Goal: Task Accomplishment & Management: Use online tool/utility

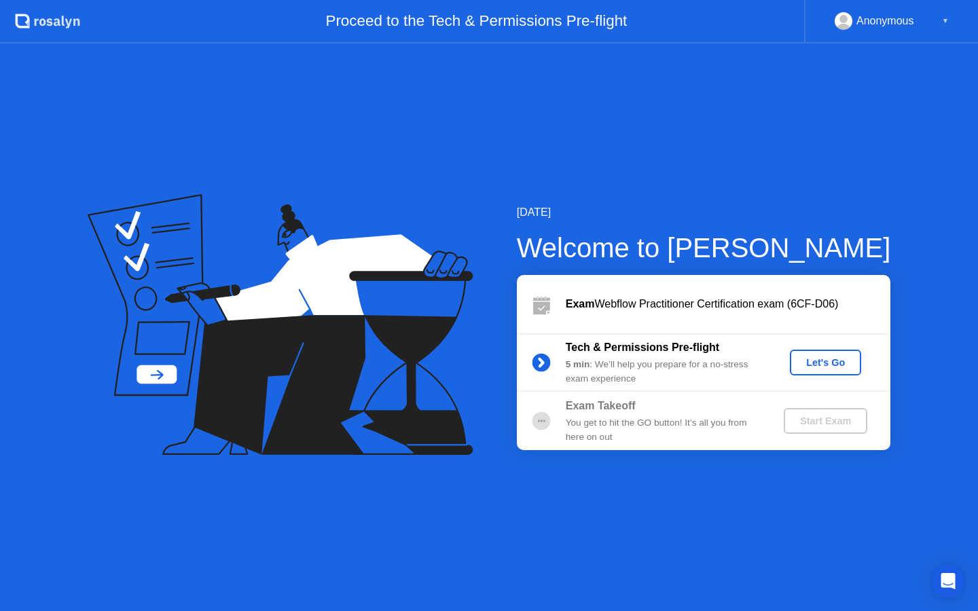
click at [815, 364] on div "Let's Go" at bounding box center [826, 362] width 60 height 11
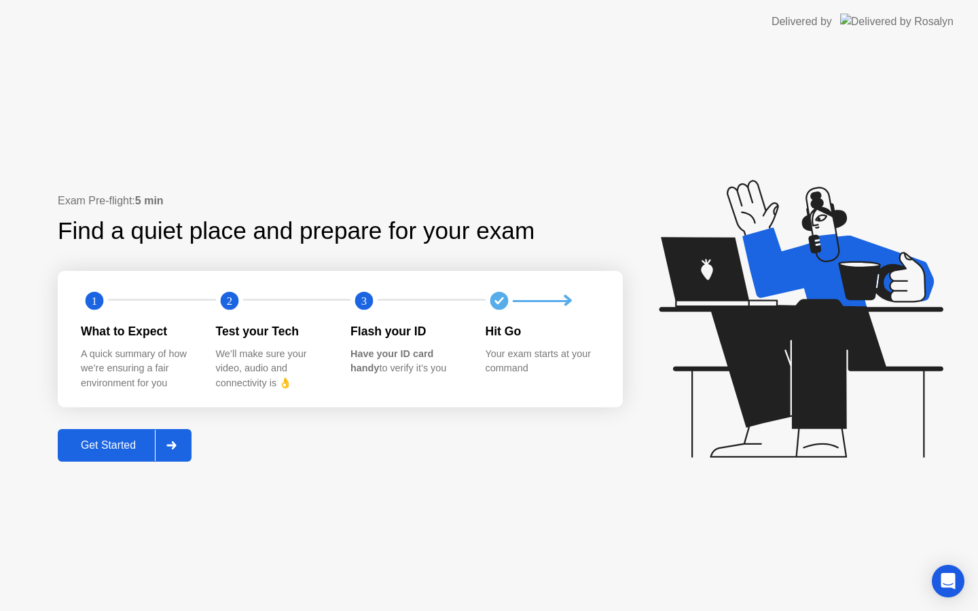
click at [109, 442] on div "Get Started" at bounding box center [108, 446] width 93 height 12
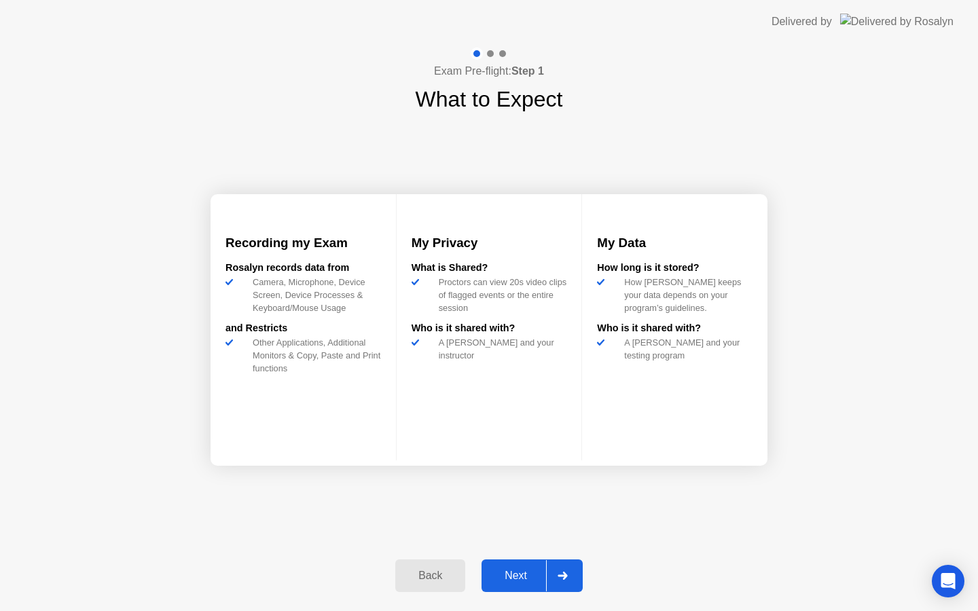
click at [510, 578] on div "Next" at bounding box center [516, 576] width 60 height 12
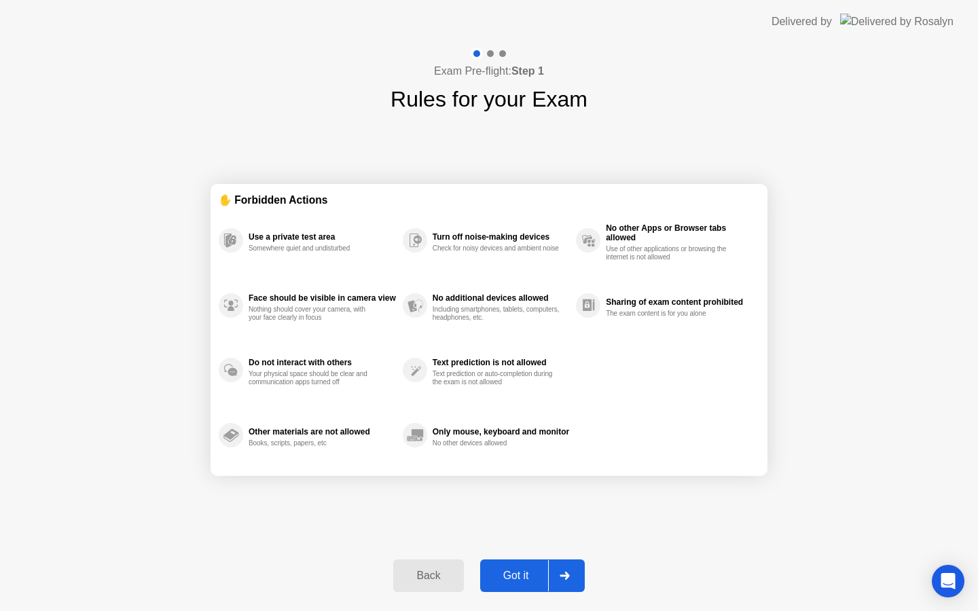
click at [519, 573] on div "Got it" at bounding box center [516, 576] width 64 height 12
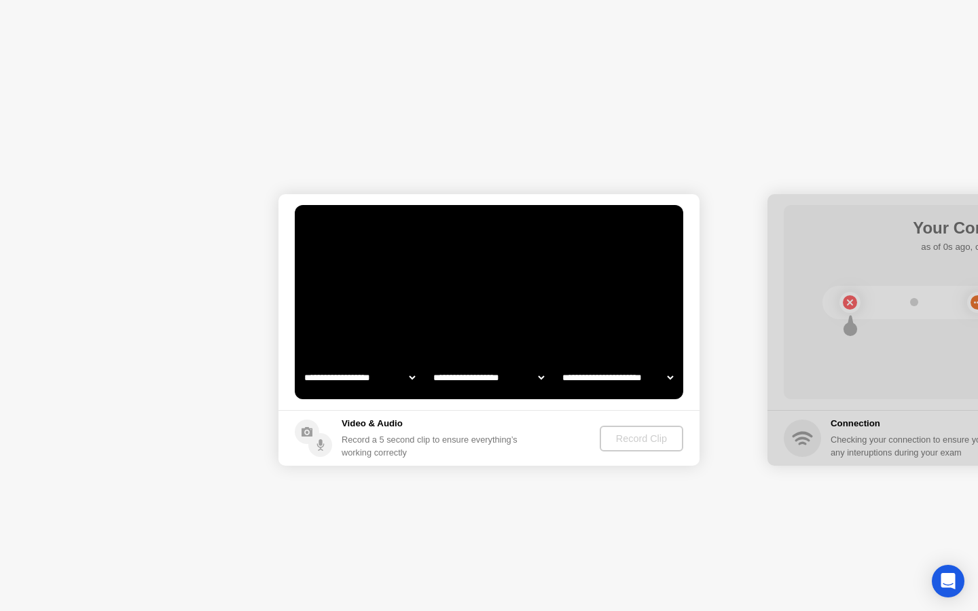
select select "**********"
select select "*******"
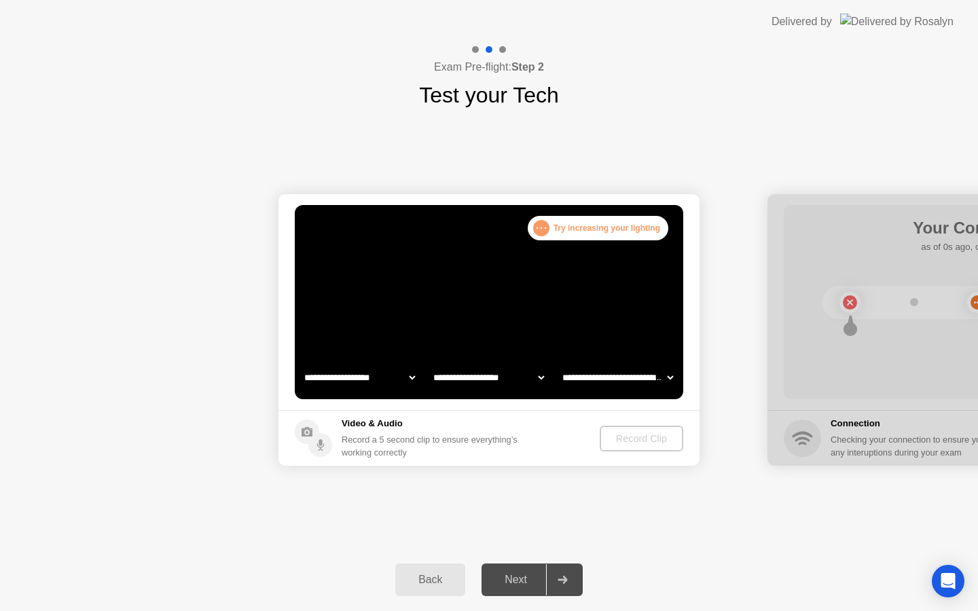
select select "**********"
click at [637, 440] on div "Record Clip" at bounding box center [642, 438] width 73 height 11
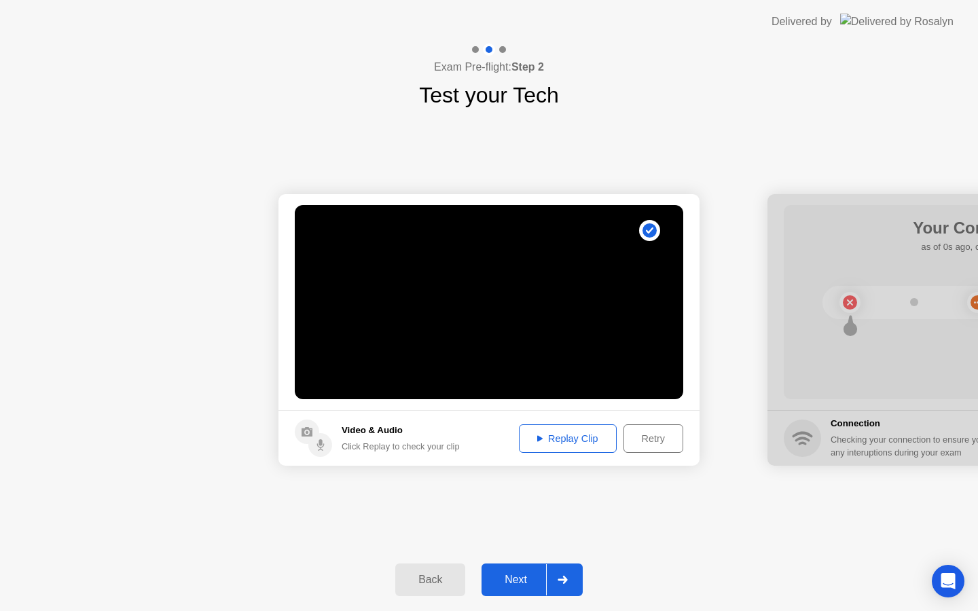
click at [506, 586] on div "Next" at bounding box center [516, 580] width 60 height 12
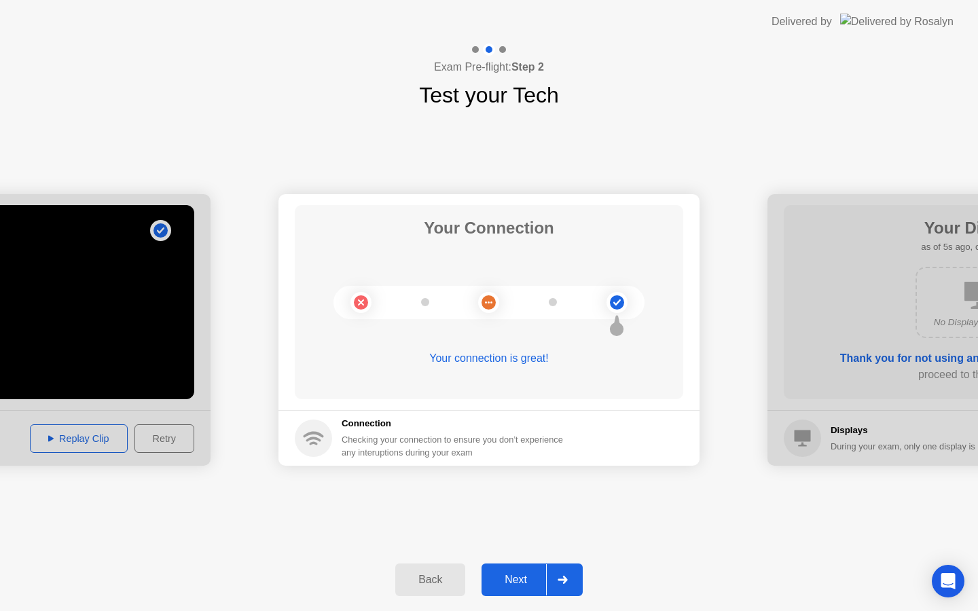
click at [518, 576] on div "Next" at bounding box center [516, 580] width 60 height 12
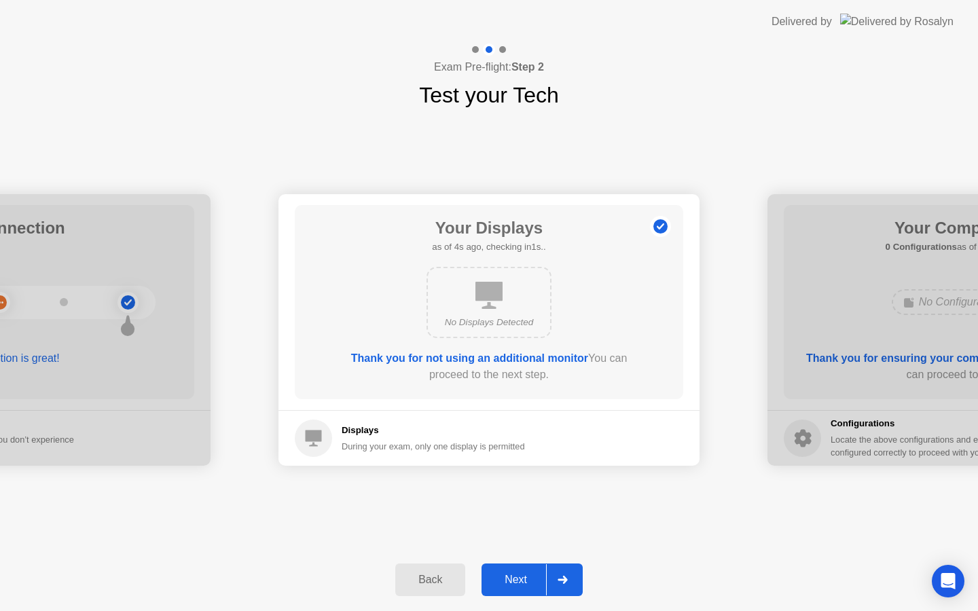
click at [518, 576] on div "Next" at bounding box center [516, 580] width 60 height 12
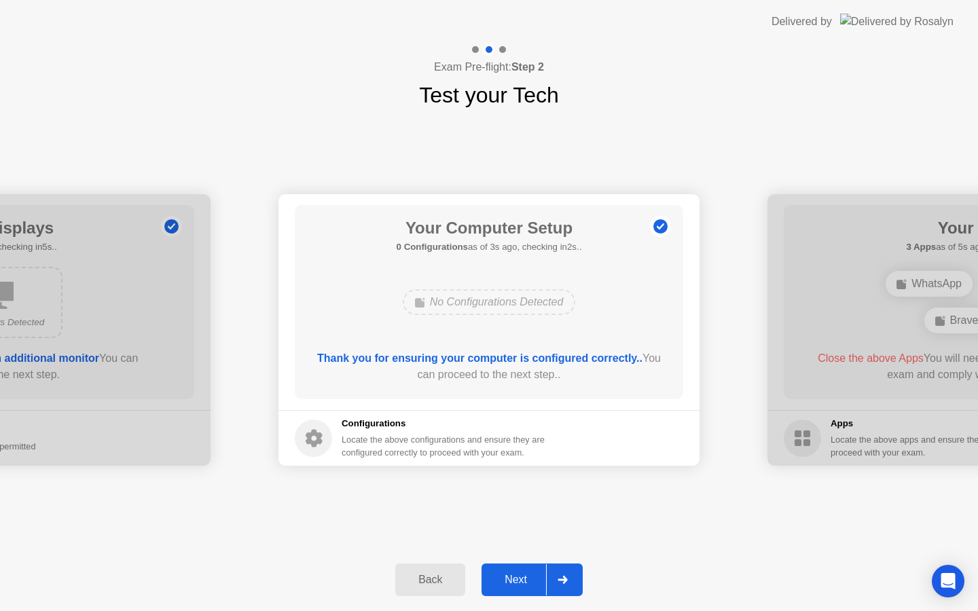
click at [518, 576] on div "Next" at bounding box center [516, 580] width 60 height 12
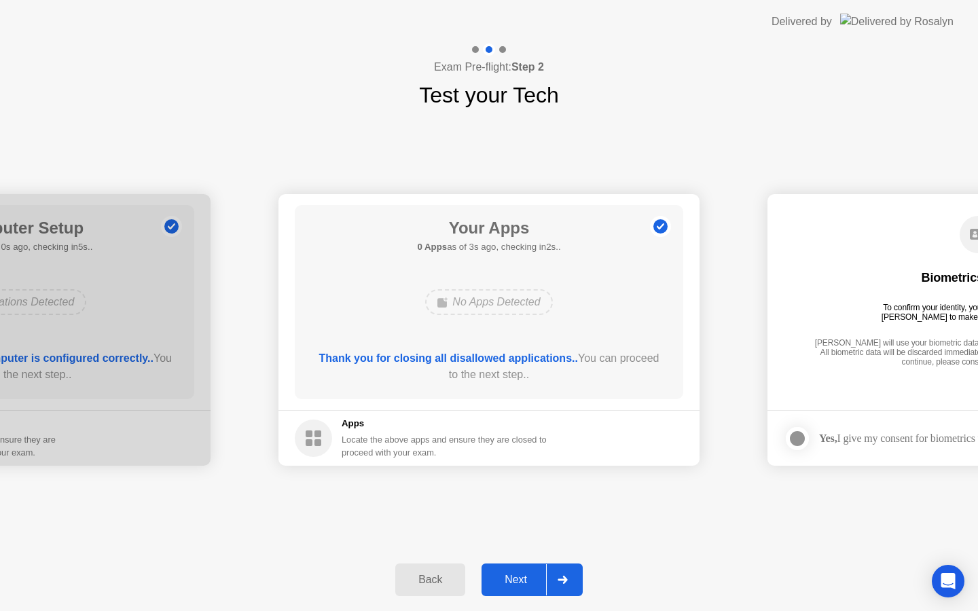
click at [510, 586] on div "Next" at bounding box center [516, 580] width 60 height 12
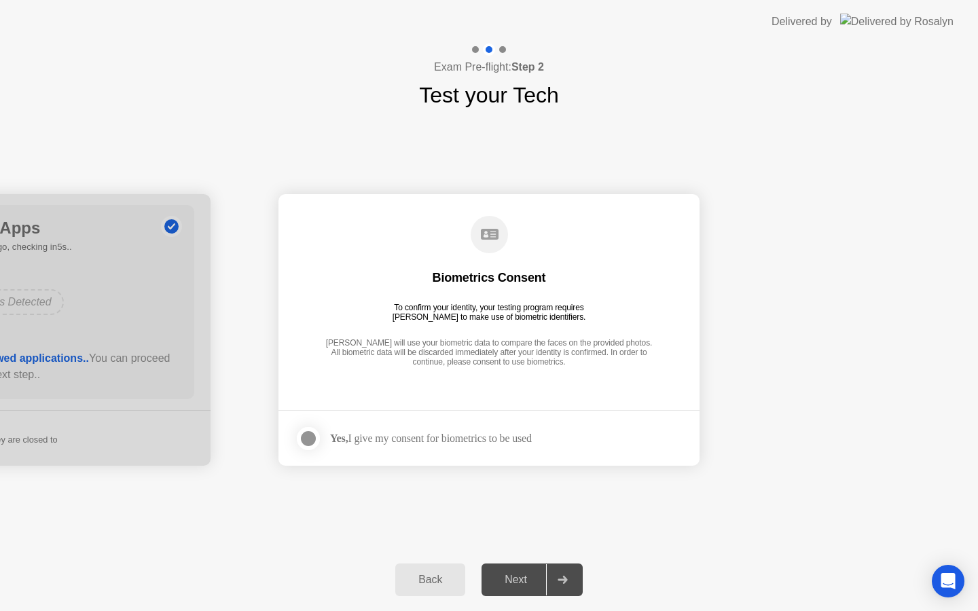
click at [510, 586] on div "Next" at bounding box center [516, 580] width 60 height 12
click at [464, 433] on div "Yes, I give my consent for biometrics to be used" at bounding box center [431, 438] width 202 height 13
click at [305, 439] on div at bounding box center [308, 439] width 16 height 16
click at [515, 584] on div "Next" at bounding box center [516, 580] width 60 height 12
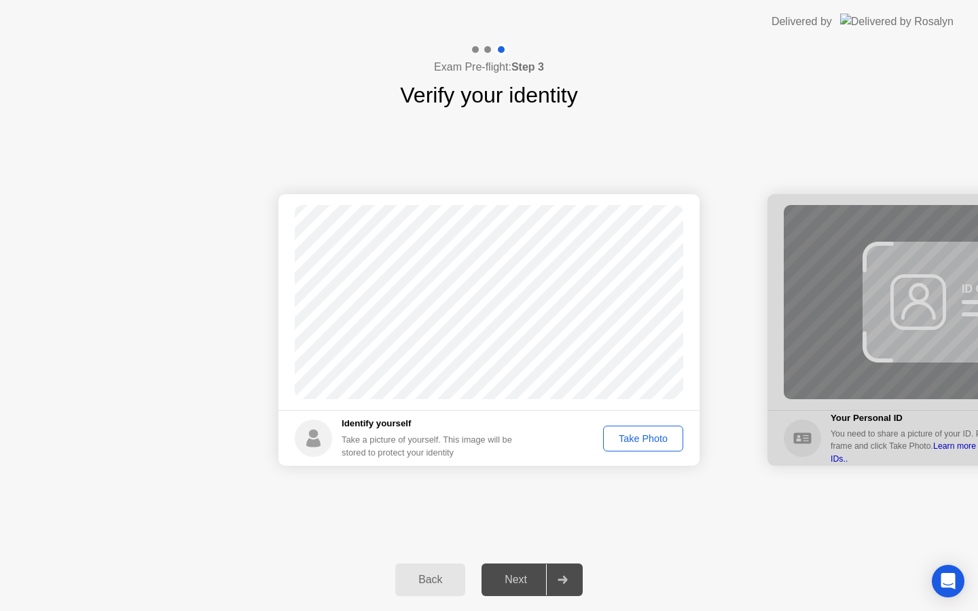
click at [624, 442] on div "Take Photo" at bounding box center [643, 438] width 71 height 11
click at [501, 583] on div "Next" at bounding box center [516, 580] width 60 height 12
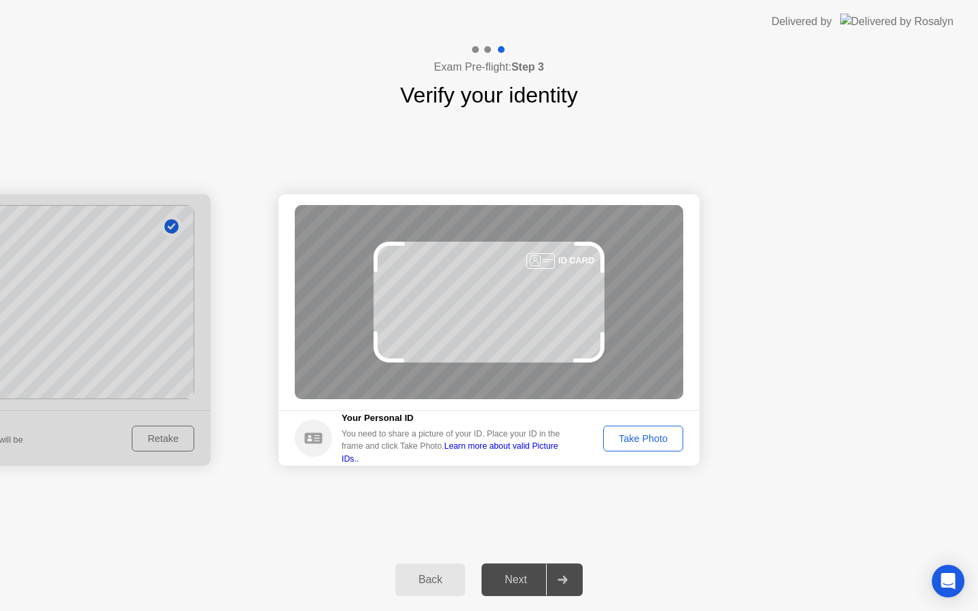
click at [638, 436] on div "Take Photo" at bounding box center [643, 438] width 71 height 11
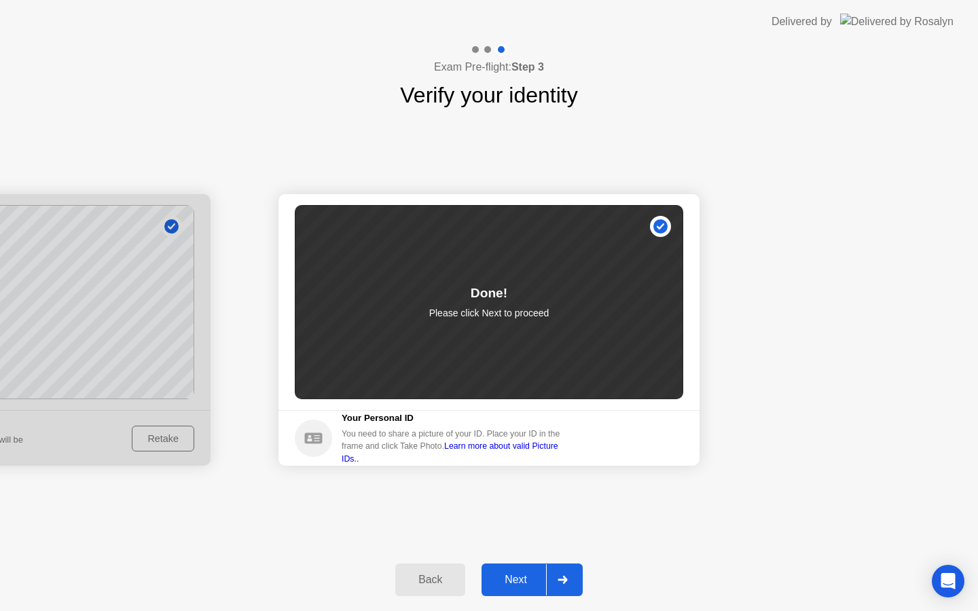
click at [523, 574] on div "Next" at bounding box center [516, 580] width 60 height 12
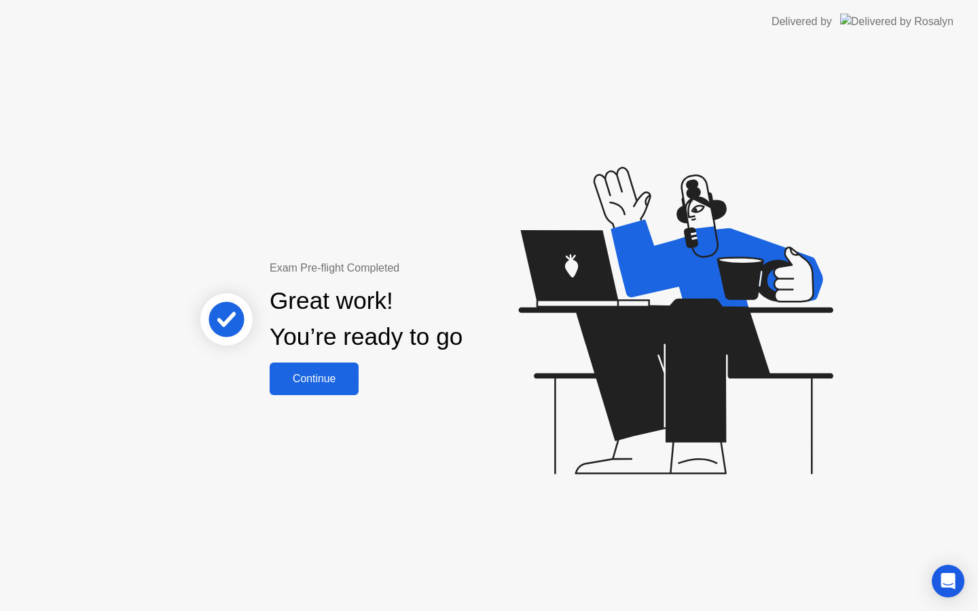
click at [299, 383] on div "Continue" at bounding box center [314, 379] width 81 height 12
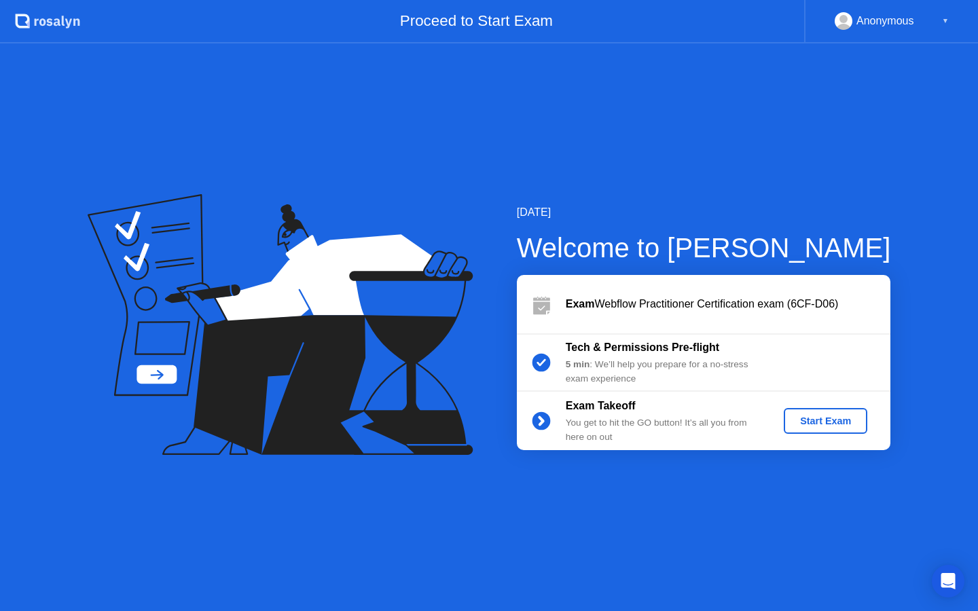
click at [838, 423] on div "Start Exam" at bounding box center [825, 421] width 73 height 11
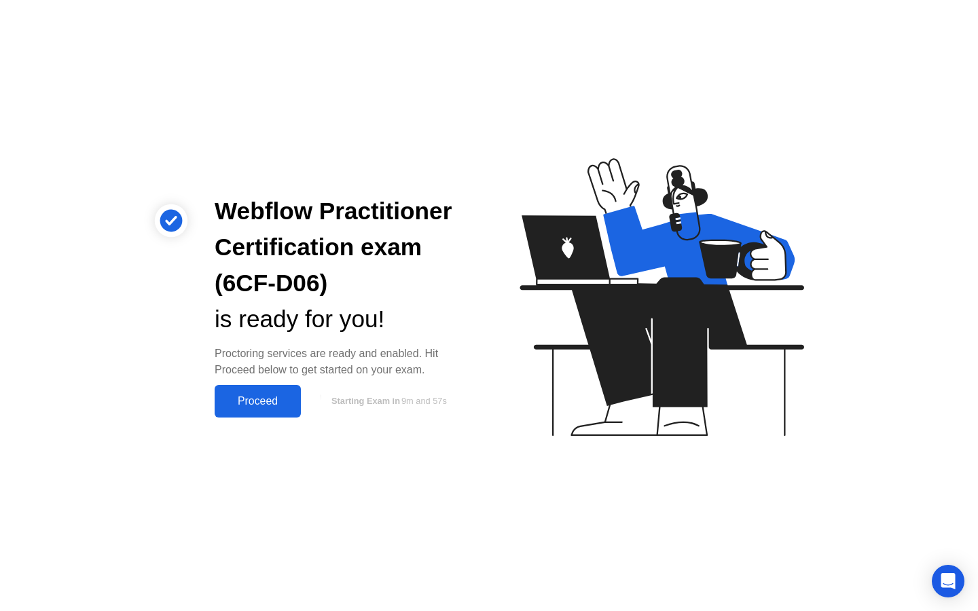
click at [243, 402] on div "Proceed" at bounding box center [258, 401] width 78 height 12
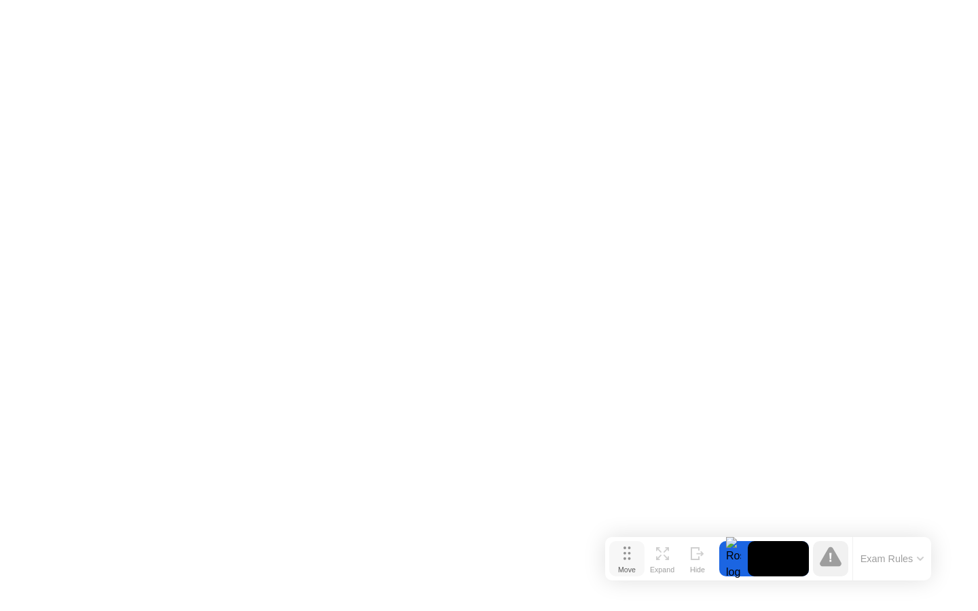
drag, startPoint x: 340, startPoint y: 598, endPoint x: 619, endPoint y: 567, distance: 280.9
click at [619, 567] on div "Move" at bounding box center [627, 570] width 18 height 8
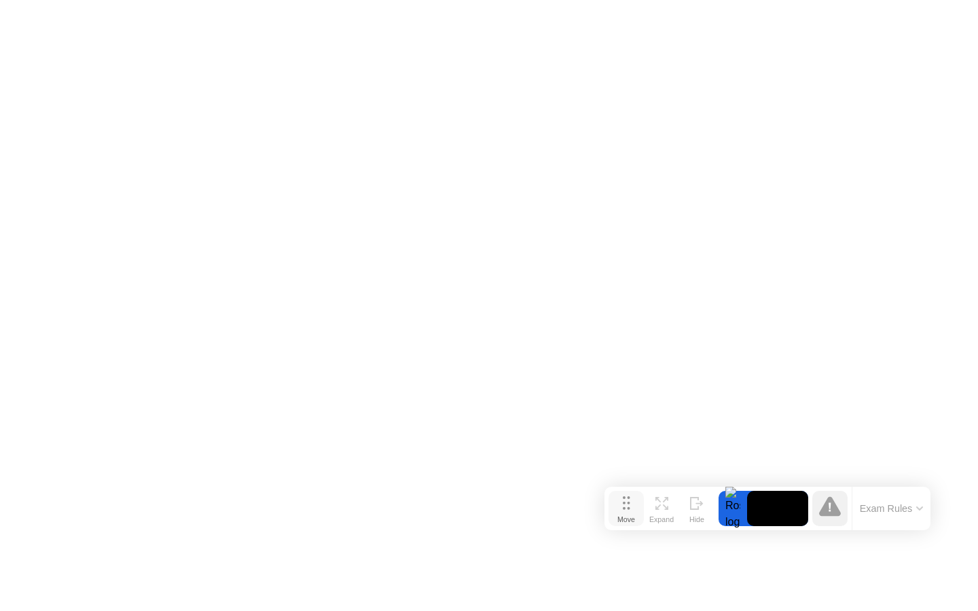
drag, startPoint x: 627, startPoint y: 554, endPoint x: 626, endPoint y: 508, distance: 46.2
click at [626, 508] on icon at bounding box center [626, 504] width 7 height 14
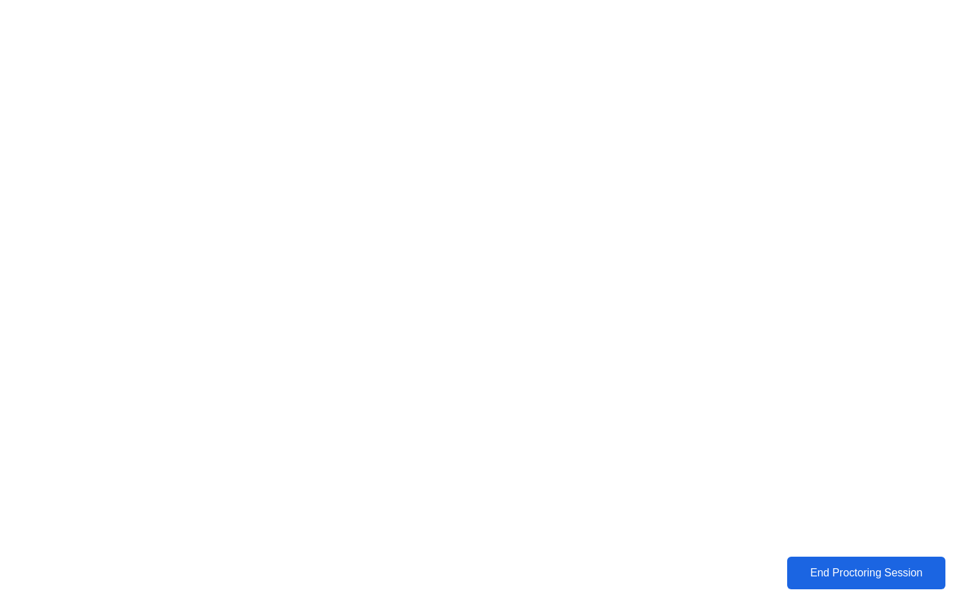
click at [866, 578] on div "End Proctoring Session" at bounding box center [866, 573] width 162 height 13
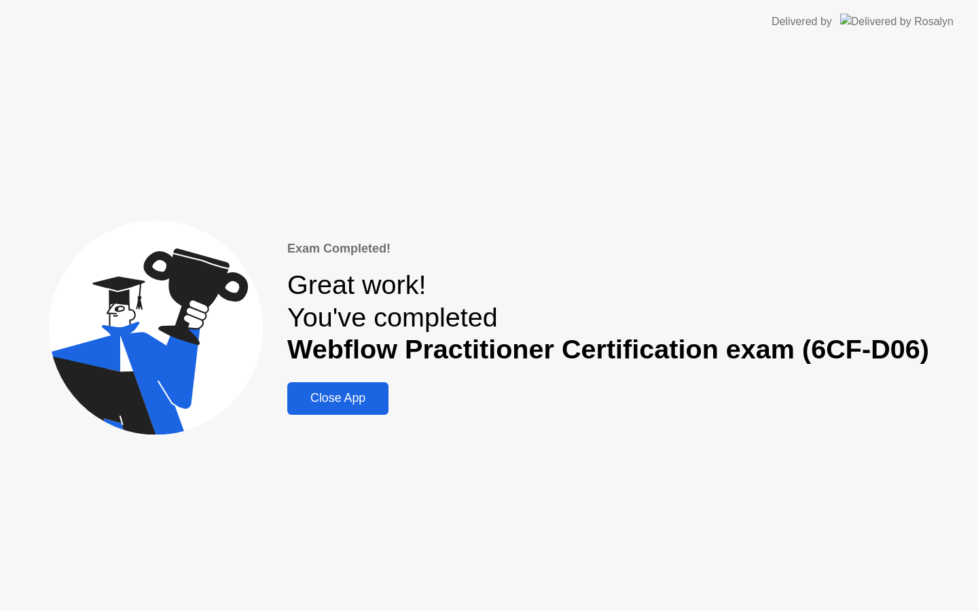
click at [339, 396] on div "Close App" at bounding box center [337, 398] width 93 height 14
